Goal: Task Accomplishment & Management: Use online tool/utility

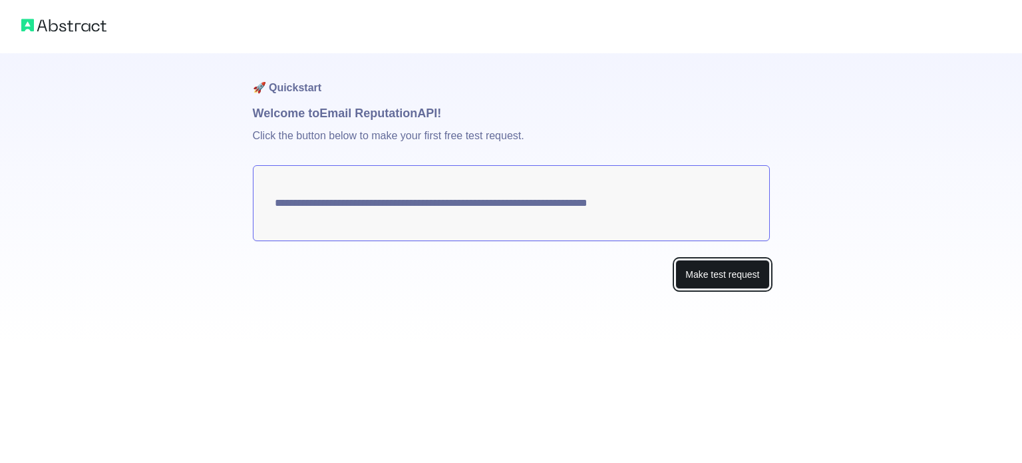
click at [704, 278] on button "Make test request" at bounding box center [723, 275] width 94 height 30
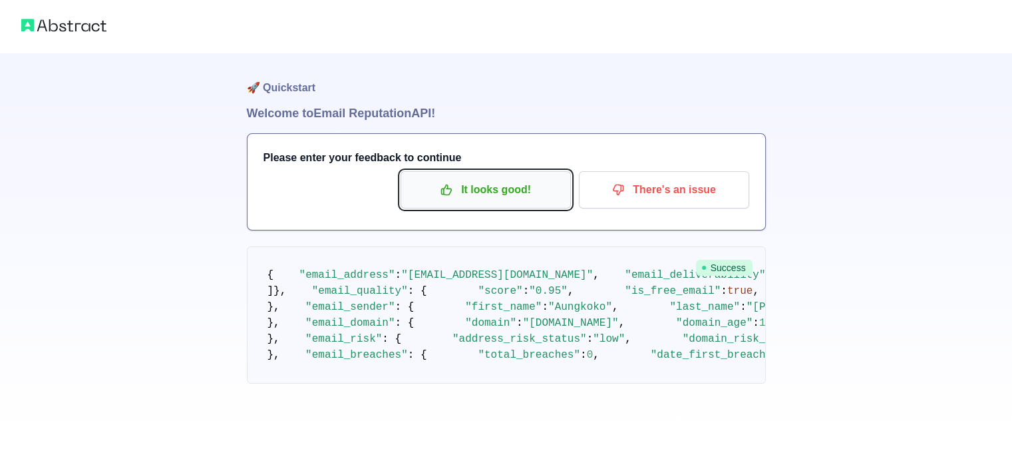
click at [506, 201] on button "It looks good!" at bounding box center [486, 189] width 170 height 37
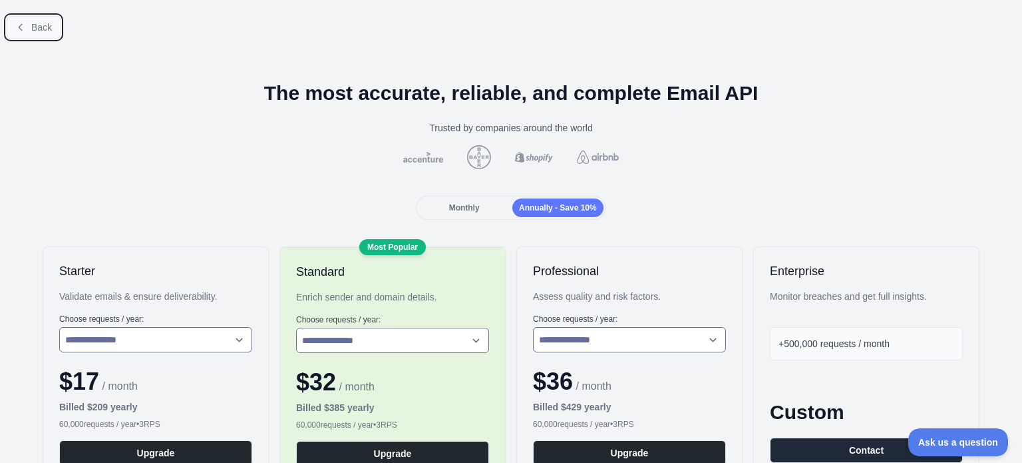
click at [57, 26] on button "Back" at bounding box center [34, 27] width 54 height 23
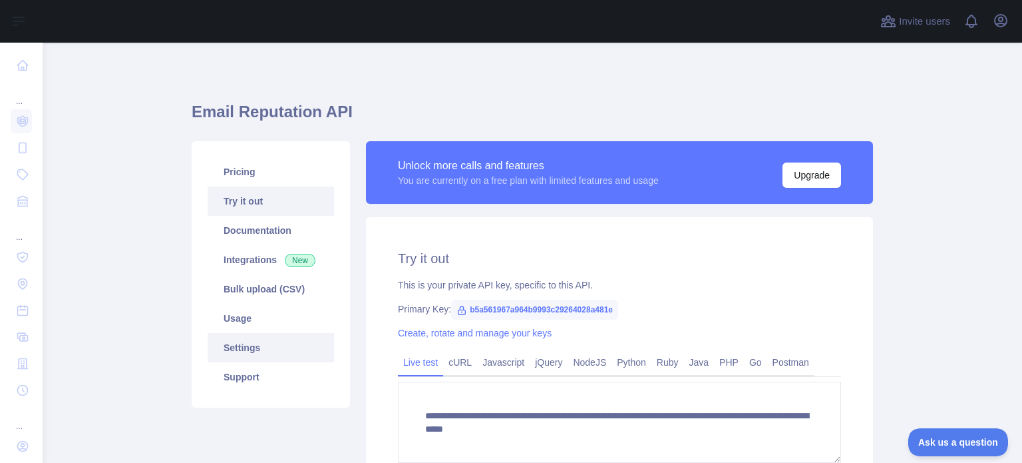
click at [264, 348] on link "Settings" at bounding box center [271, 347] width 126 height 29
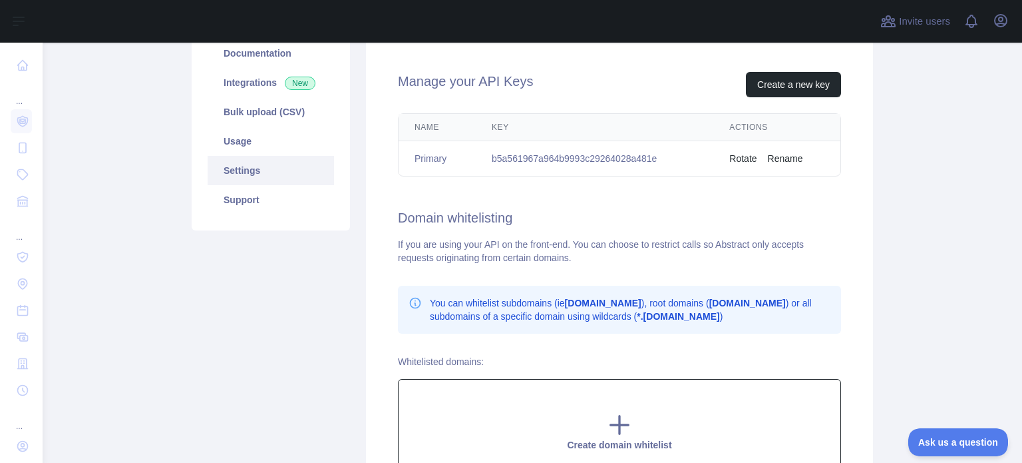
scroll to position [89, 0]
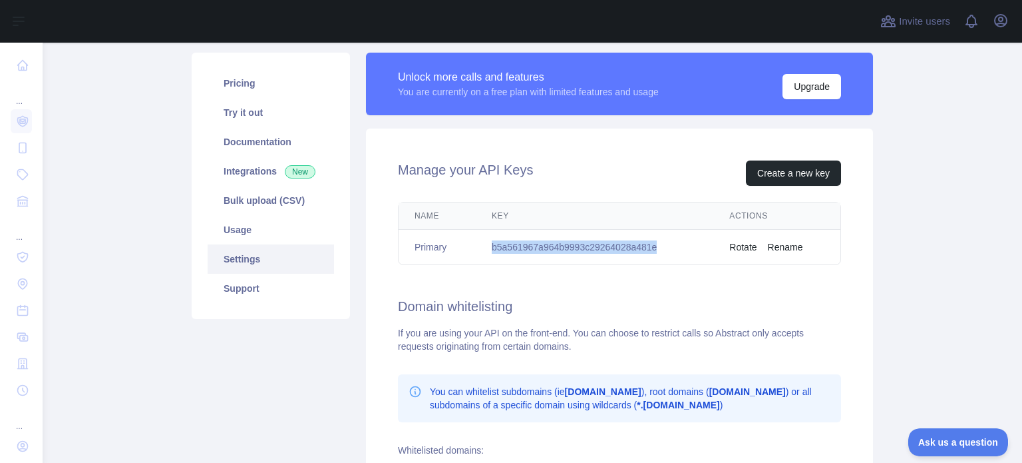
drag, startPoint x: 485, startPoint y: 244, endPoint x: 667, endPoint y: 240, distance: 181.8
click at [667, 241] on td "b5a561967a964b9993c29264028a481e" at bounding box center [595, 247] width 238 height 35
copy td "b5a561967a964b9993c29264028a481e"
